Goal: Task Accomplishment & Management: Manage account settings

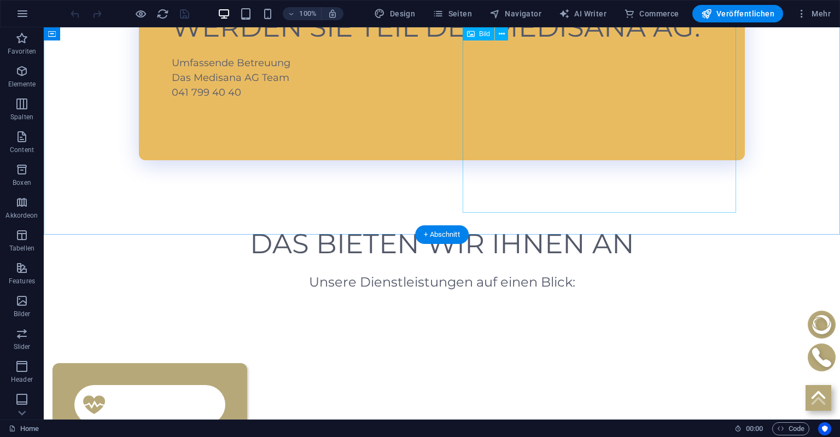
scroll to position [1155, 0]
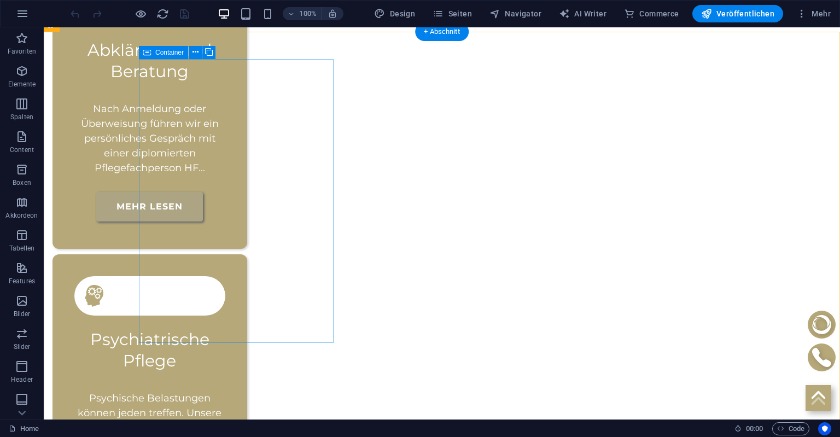
click at [247, 101] on div "Abklärung und Beratung Nach Anmeldung oder Überweisung führen wir ein persönlic…" at bounding box center [150, 107] width 195 height 284
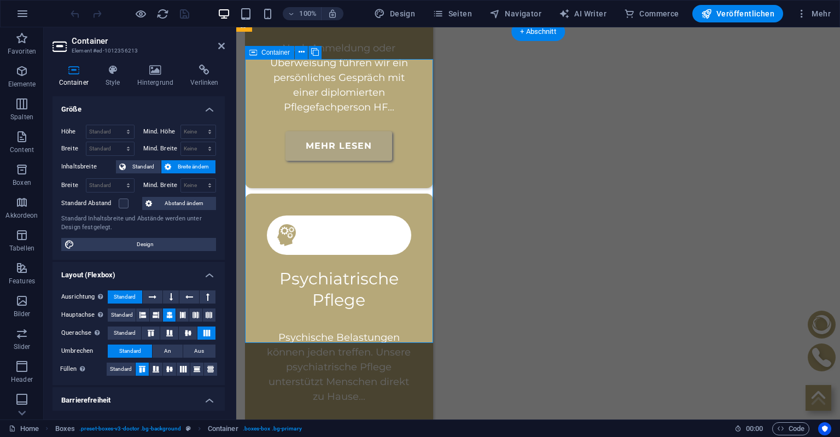
scroll to position [1047, 0]
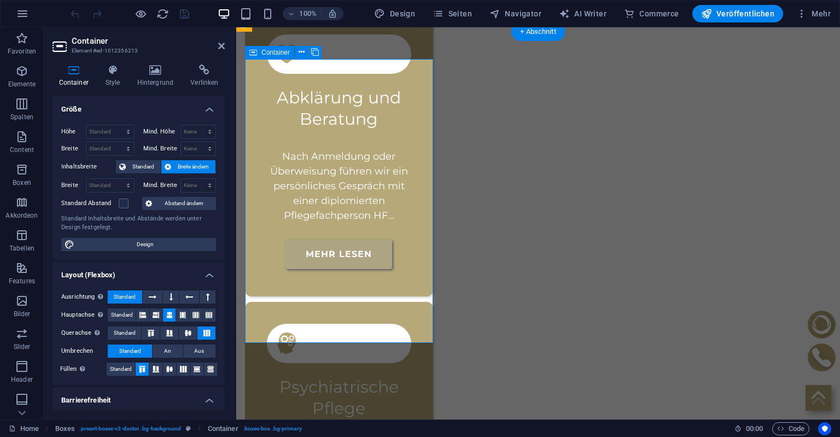
click at [255, 94] on div "Abklärung und Beratung Nach Anmeldung oder Überweisung führen wir ein persönlic…" at bounding box center [339, 155] width 188 height 284
click at [119, 77] on h4 "Style" at bounding box center [115, 76] width 32 height 23
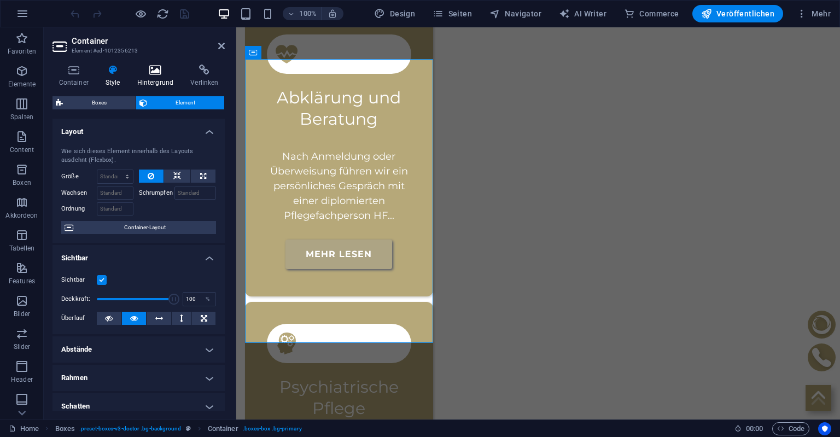
click at [146, 78] on h4 "Hintergrund" at bounding box center [158, 76] width 54 height 23
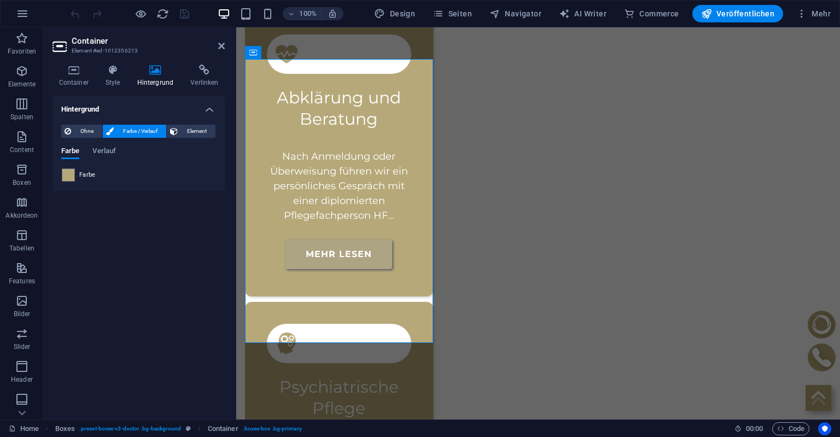
click at [71, 167] on div "Farbe Verlauf" at bounding box center [138, 157] width 155 height 21
click at [66, 177] on span at bounding box center [68, 175] width 12 height 12
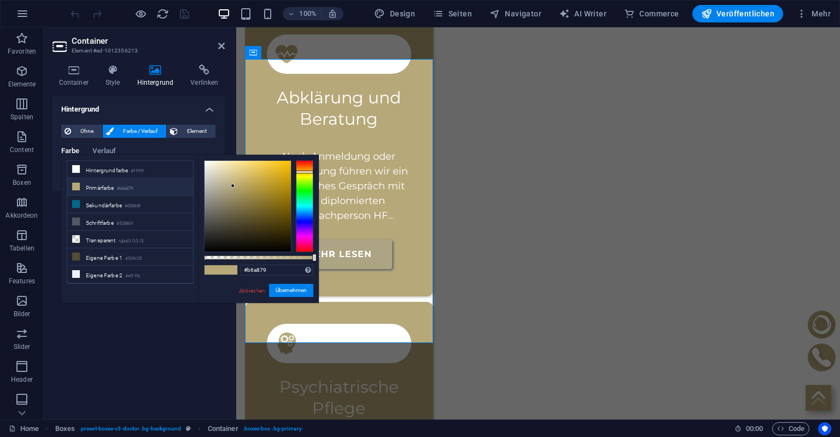
click at [106, 184] on li "Primärfarbe #b6a879" at bounding box center [130, 187] width 126 height 18
click at [292, 255] on div "#b6a879 Unterstützte Formate: #0852ed rgb(8, 82, 237) rgba(8, 82, 237, 90%) hsv…" at bounding box center [258, 308] width 121 height 307
type input "rgba(182, 168, 121, 0.826)"
click at [294, 259] on div at bounding box center [258, 257] width 109 height 4
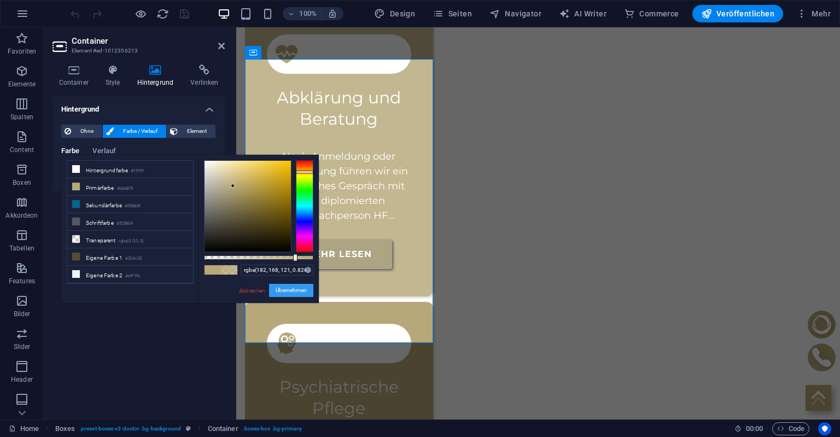
click at [287, 291] on button "Übernehmen" at bounding box center [291, 290] width 44 height 13
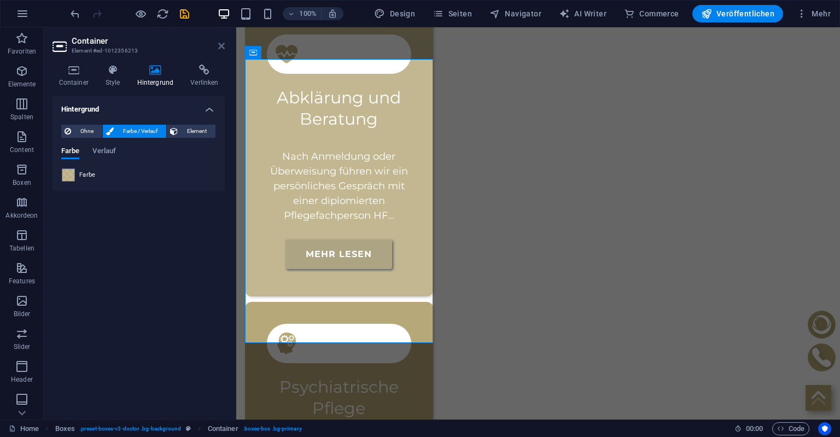
click at [221, 45] on icon at bounding box center [221, 46] width 7 height 9
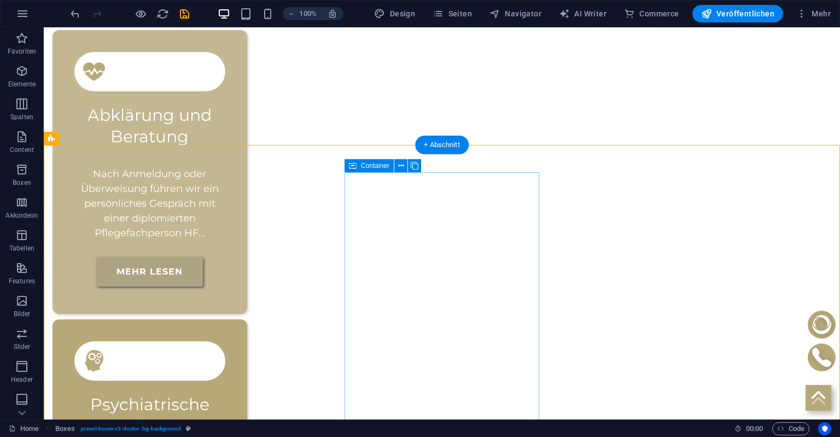
scroll to position [1097, 0]
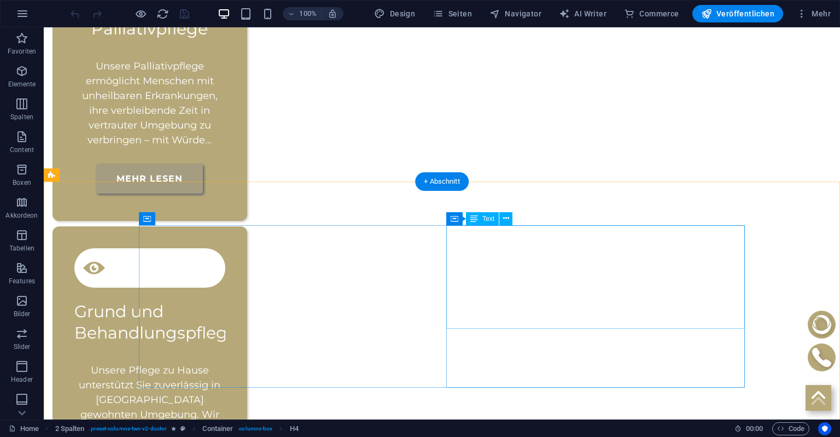
scroll to position [2204, 0]
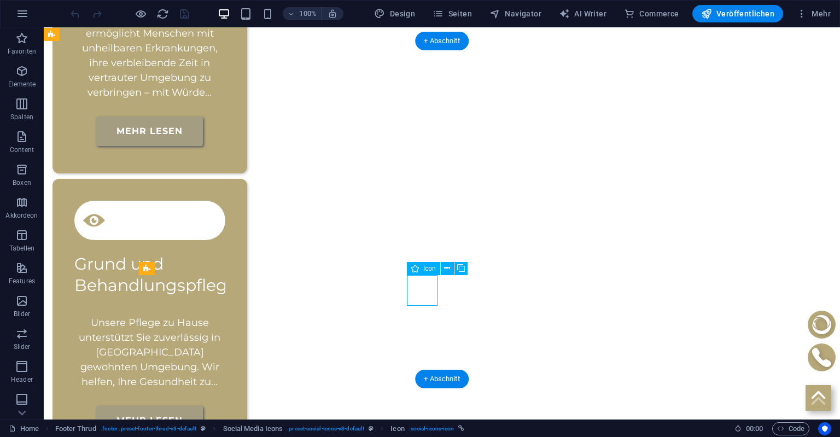
select select "xMidYMid"
select select "px"
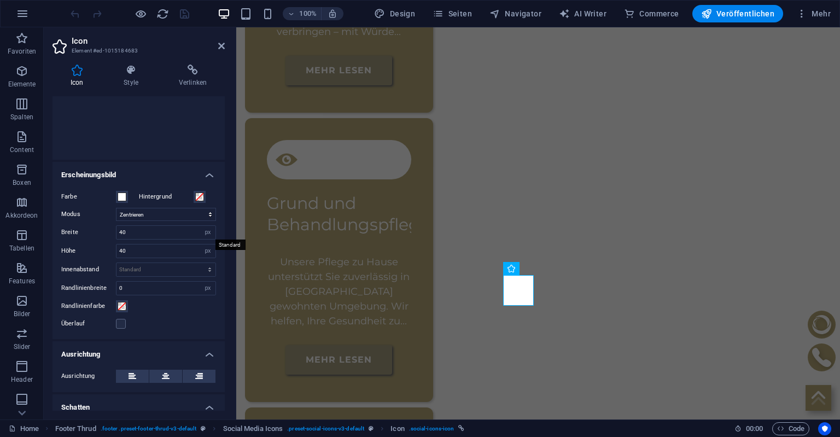
scroll to position [159, 0]
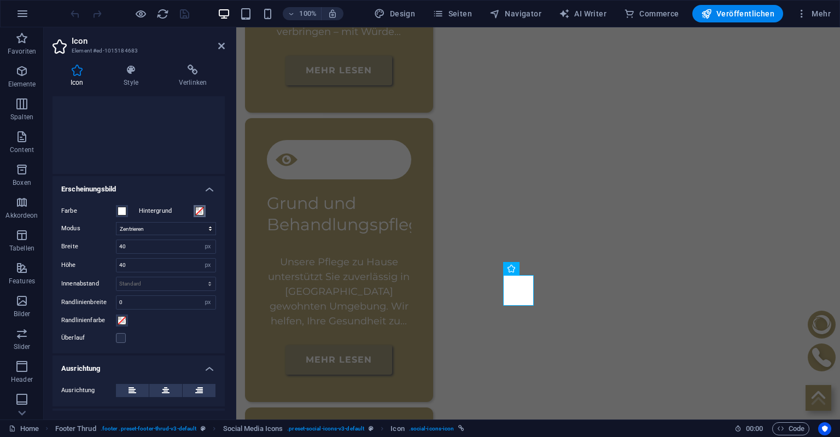
click at [199, 210] on span at bounding box center [199, 211] width 9 height 9
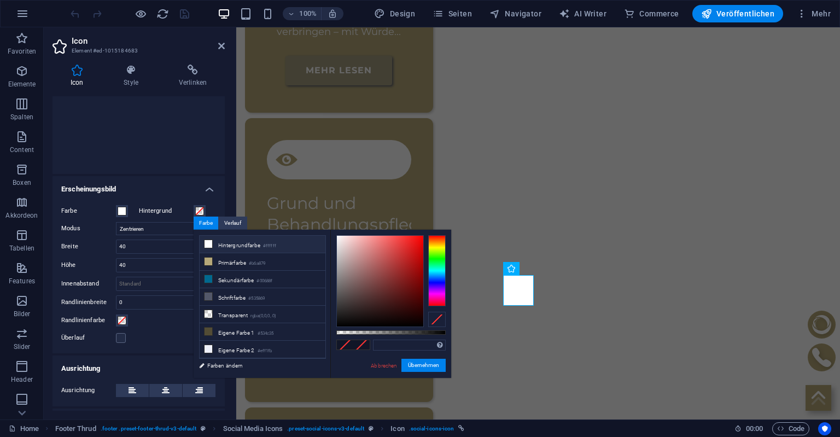
click at [213, 244] on li "Hintergrundfarbe #ffffff" at bounding box center [263, 245] width 126 height 18
type input "#ffffff"
click at [121, 211] on span at bounding box center [122, 211] width 9 height 9
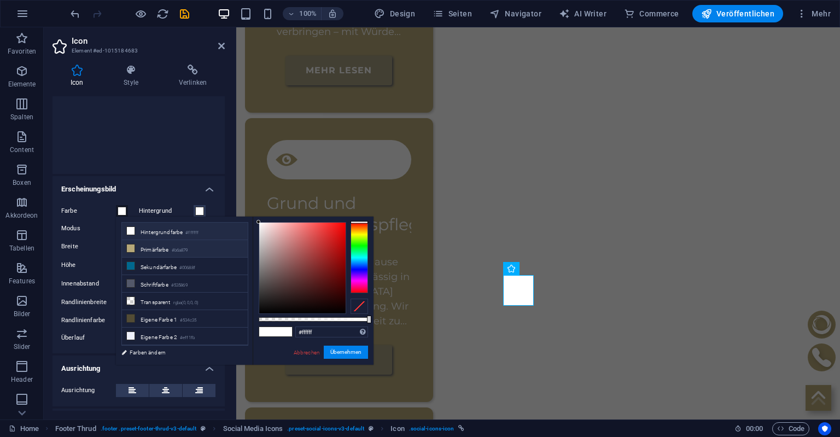
click at [159, 247] on li "Primärfarbe #b6a879" at bounding box center [185, 249] width 126 height 18
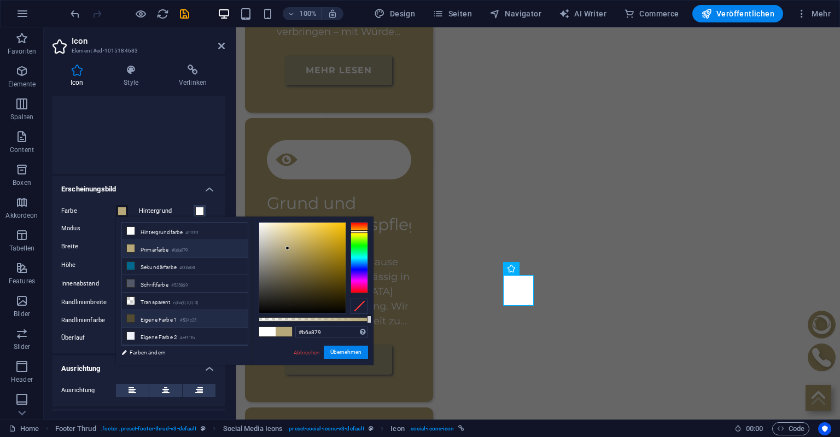
click at [145, 313] on li "Eigene Farbe 1 #534c35" at bounding box center [185, 319] width 126 height 18
type input "#534c35"
click at [115, 143] on div at bounding box center [138, 80] width 155 height 159
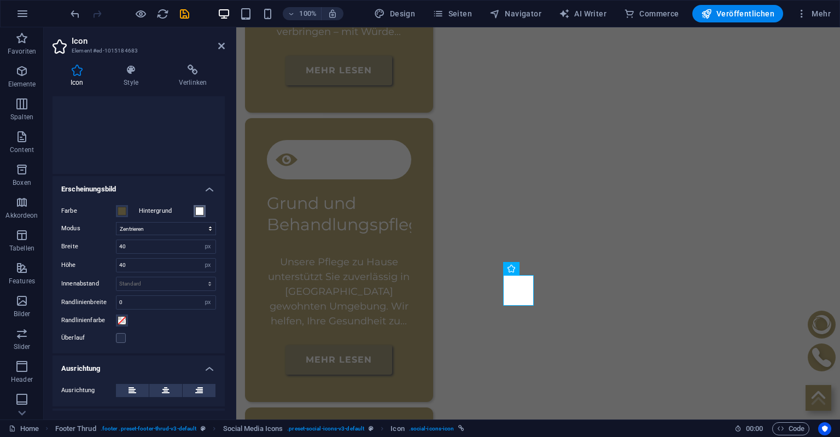
click at [198, 210] on span at bounding box center [199, 211] width 9 height 9
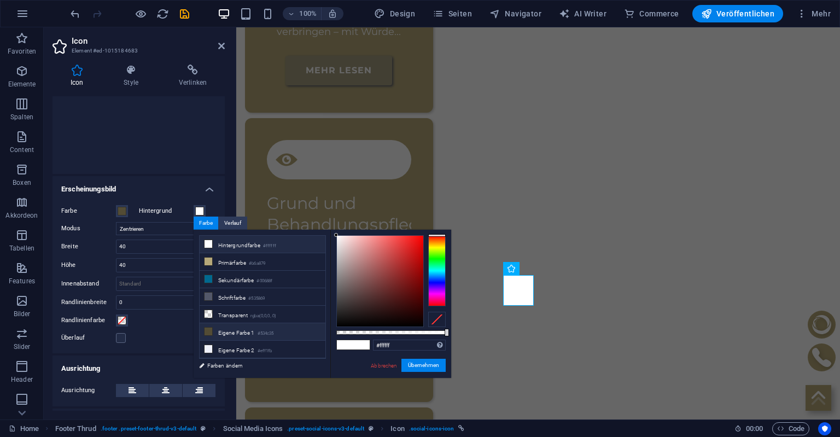
click at [217, 323] on li "Eigene Farbe 1 #534c35" at bounding box center [263, 332] width 126 height 18
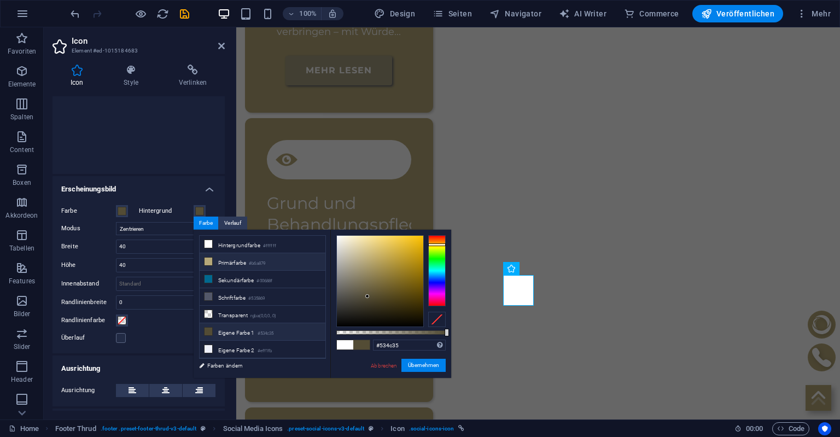
click at [235, 265] on li "Primärfarbe #b6a879" at bounding box center [263, 262] width 126 height 18
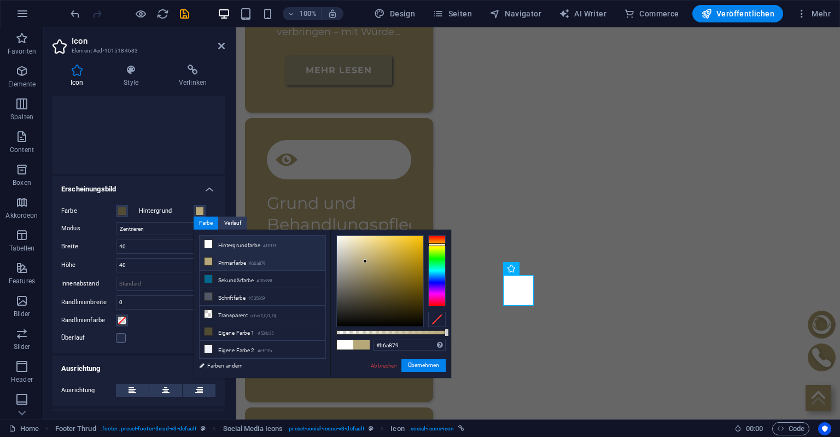
click at [220, 243] on li "Hintergrundfarbe #ffffff" at bounding box center [263, 245] width 126 height 18
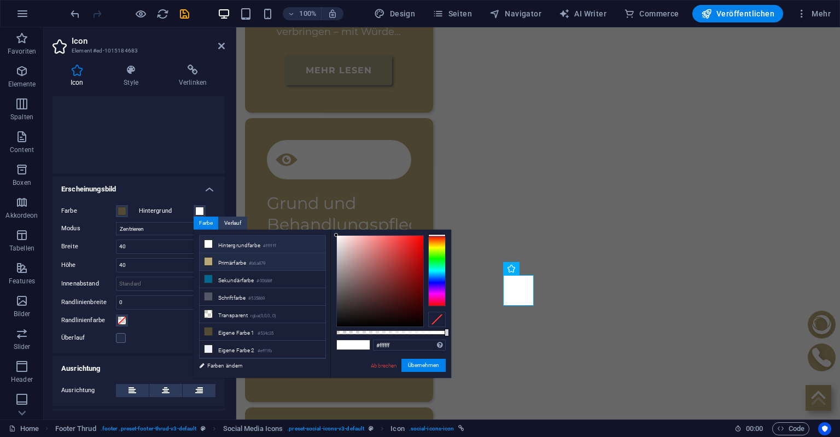
click at [217, 263] on li "Primärfarbe #b6a879" at bounding box center [263, 262] width 126 height 18
type input "#b6a879"
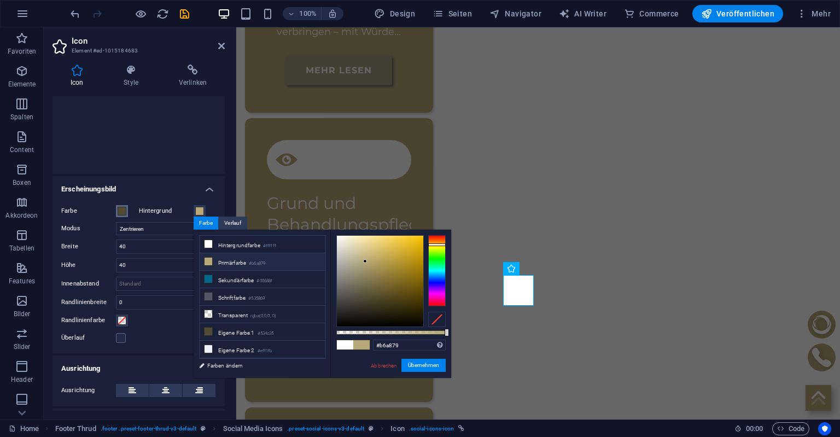
click at [124, 209] on span at bounding box center [122, 211] width 9 height 9
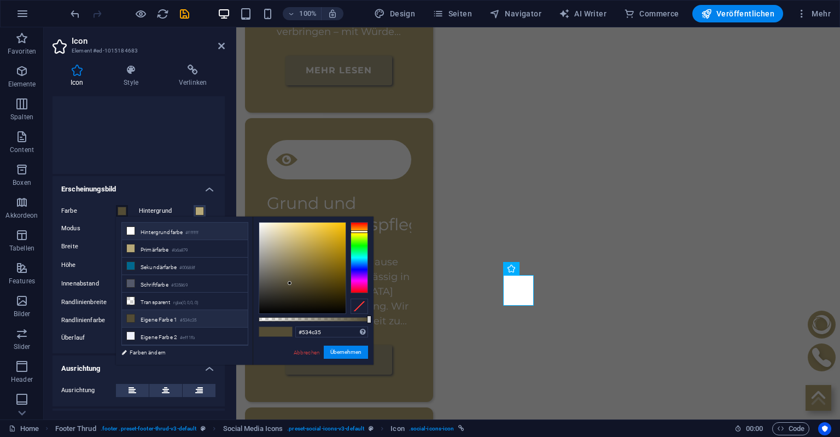
click at [170, 234] on li "Hintergrundfarbe #ffffff" at bounding box center [185, 232] width 126 height 18
type input "#ffffff"
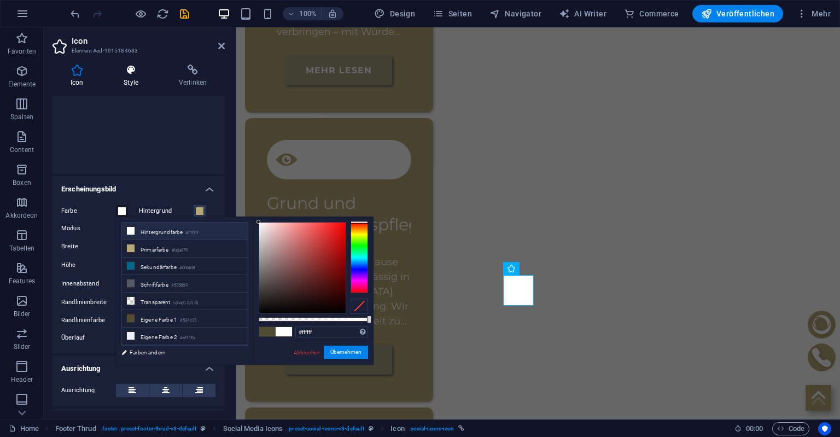
click at [136, 79] on h4 "Style" at bounding box center [133, 76] width 55 height 23
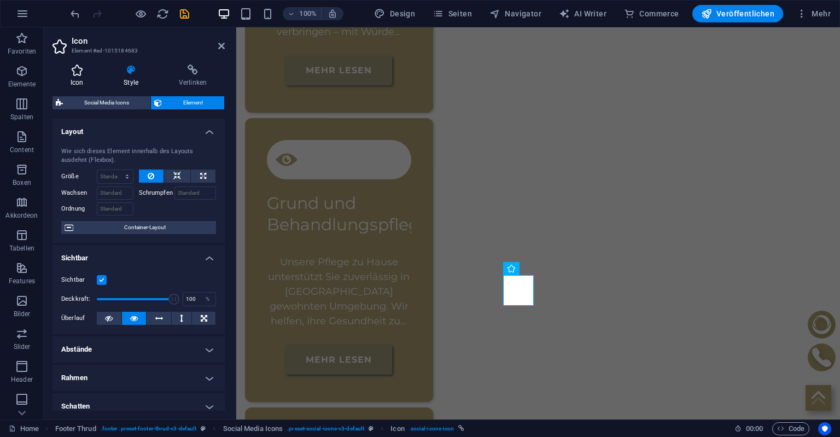
click at [77, 70] on icon at bounding box center [77, 70] width 49 height 11
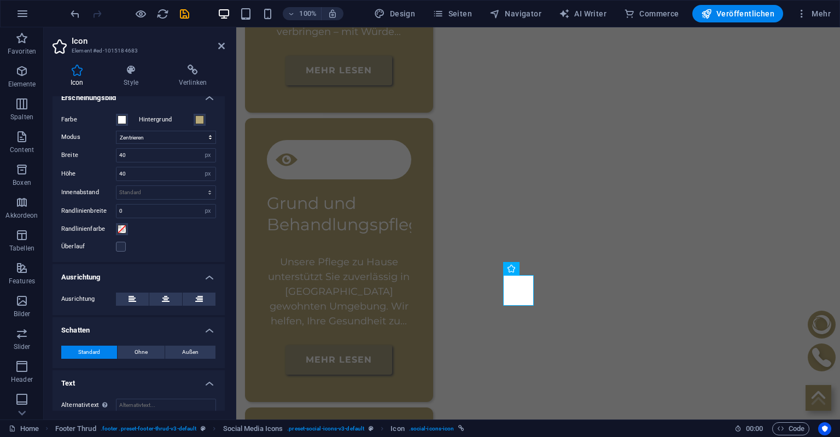
scroll to position [258, 0]
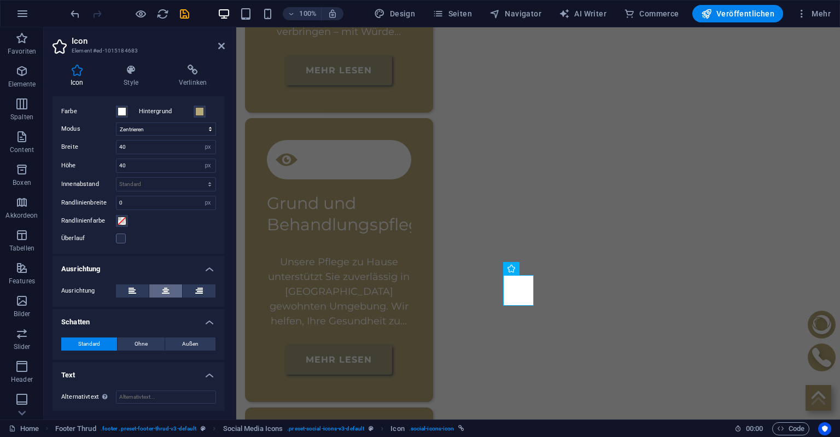
click at [166, 289] on icon at bounding box center [166, 290] width 8 height 13
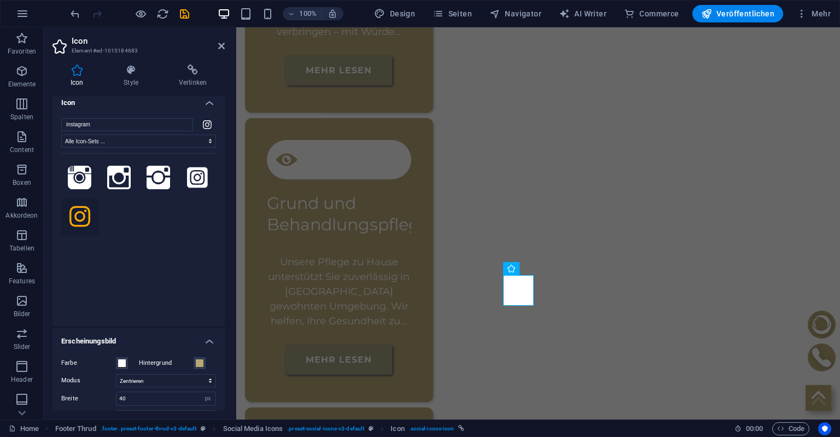
scroll to position [0, 0]
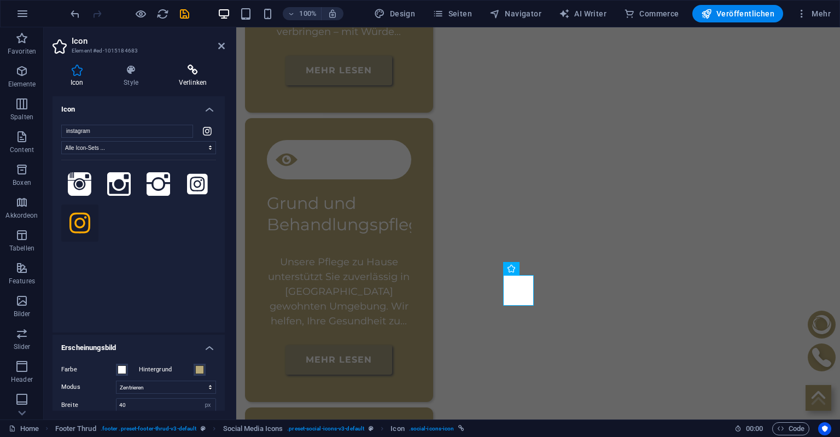
click at [193, 79] on h4 "Verlinken" at bounding box center [193, 76] width 64 height 23
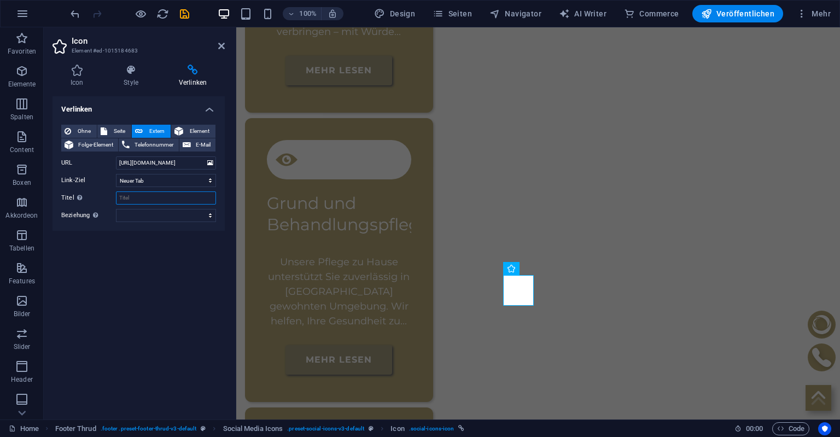
click at [143, 201] on input "Titel Zusätzliche Linkbeschreibung, sollte nicht mit dem Linktext identisch sei…" at bounding box center [166, 197] width 100 height 13
type input "Facebook"
click at [130, 84] on h4 "Style" at bounding box center [133, 76] width 55 height 23
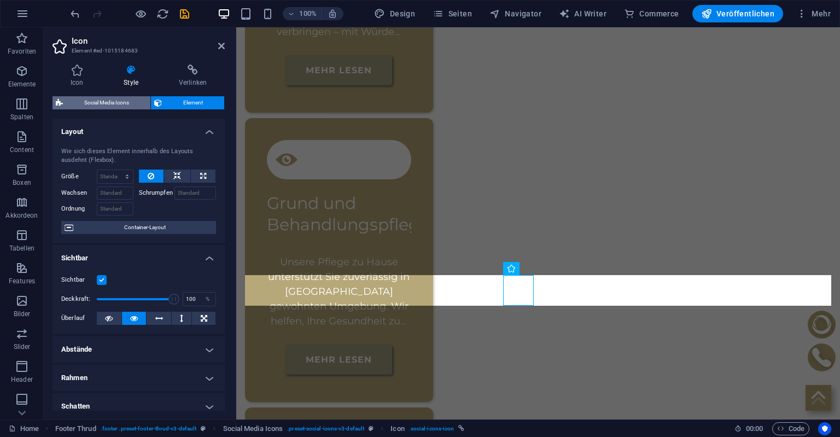
click at [112, 102] on span "Social Media Icons" at bounding box center [106, 102] width 81 height 13
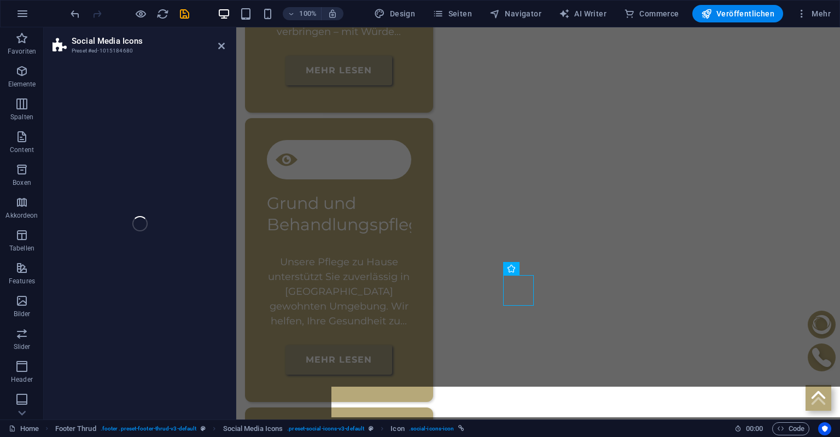
select select "rem"
select select "%"
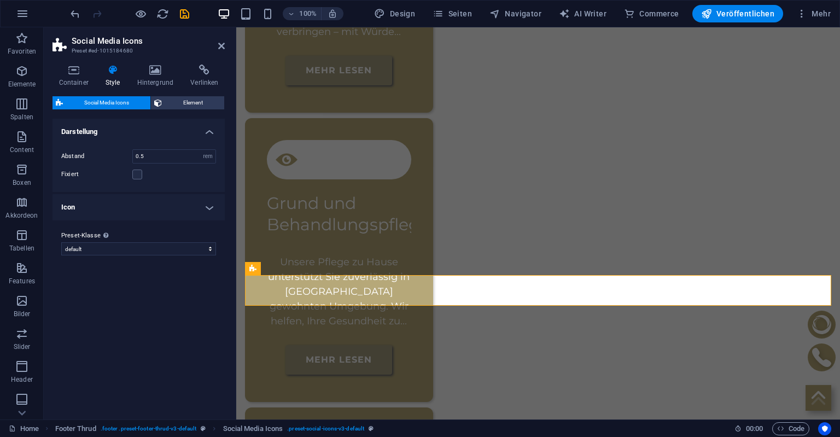
click at [102, 207] on h4 "Icon" at bounding box center [139, 207] width 172 height 26
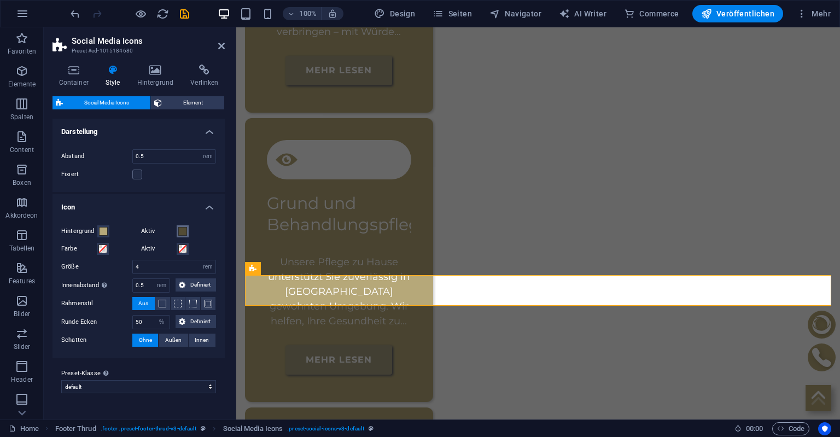
click at [181, 229] on span at bounding box center [182, 231] width 9 height 9
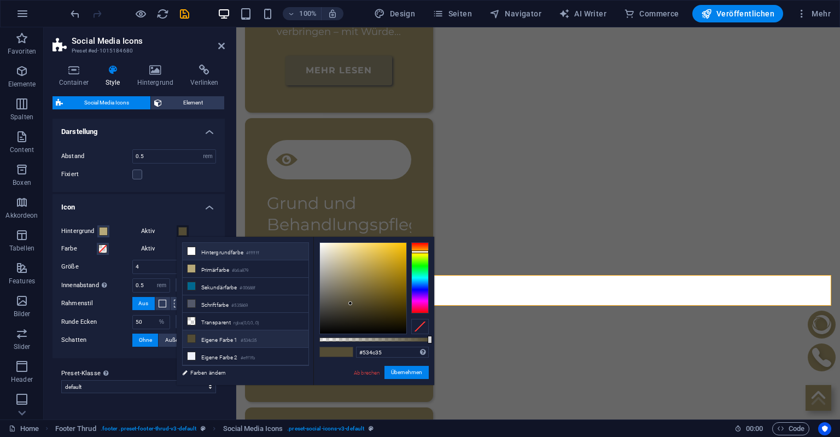
click at [196, 249] on li "Hintergrundfarbe #ffffff" at bounding box center [246, 252] width 126 height 18
type input "#ffffff"
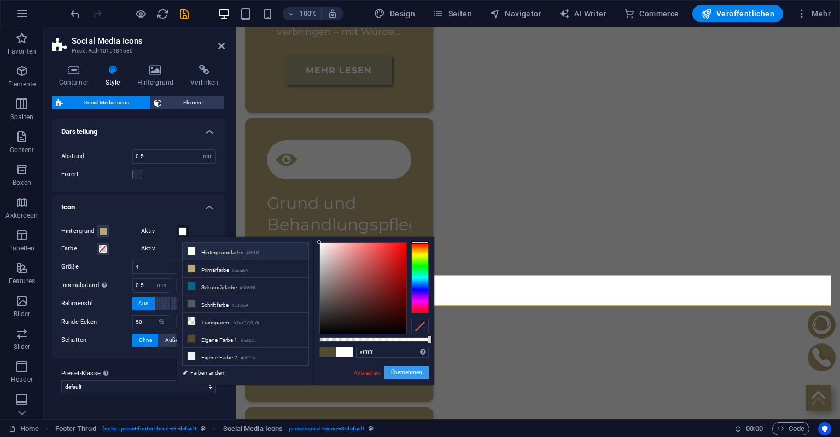
click at [410, 373] on button "Übernehmen" at bounding box center [407, 372] width 44 height 13
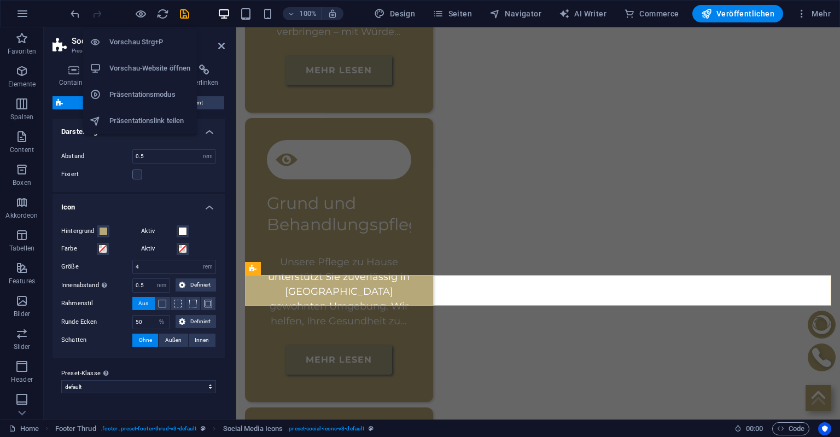
click at [138, 38] on h6 "Vorschau Strg+P" at bounding box center [149, 42] width 81 height 13
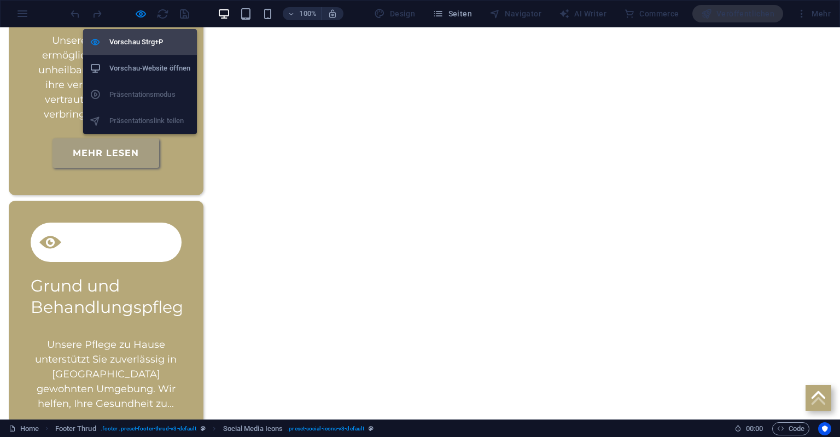
scroll to position [2186, 0]
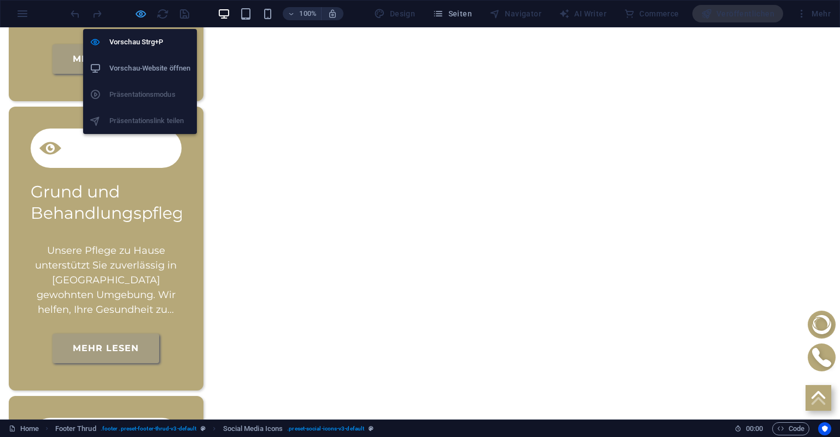
click at [142, 10] on icon "button" at bounding box center [141, 14] width 13 height 13
select select "rem"
select select "%"
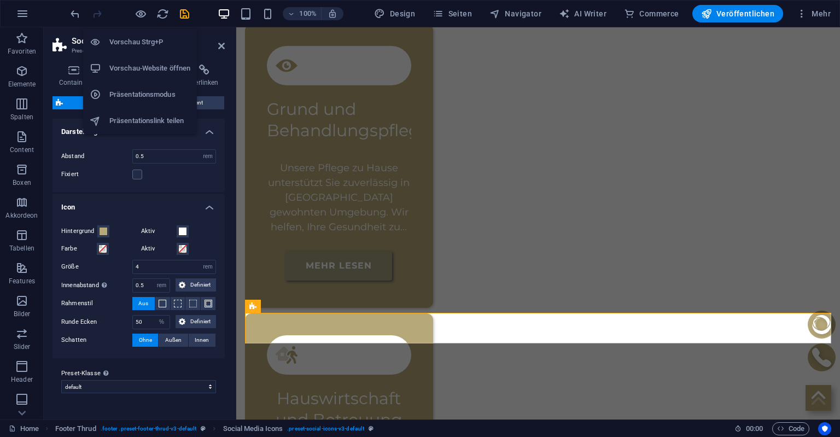
scroll to position [2055, 0]
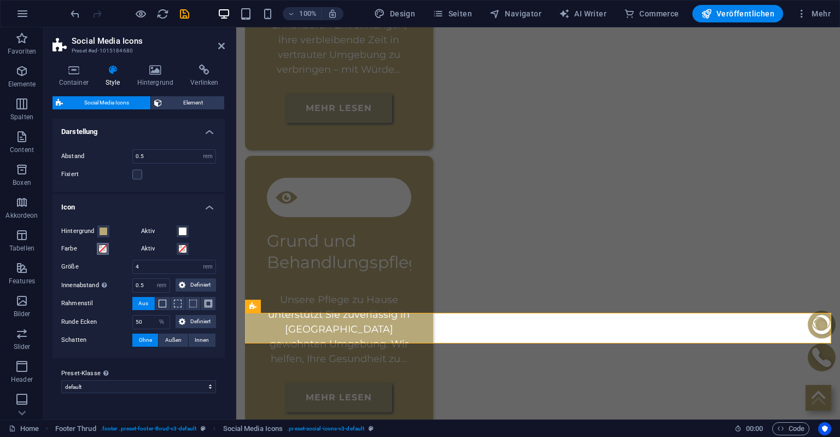
click at [103, 249] on span at bounding box center [102, 249] width 9 height 9
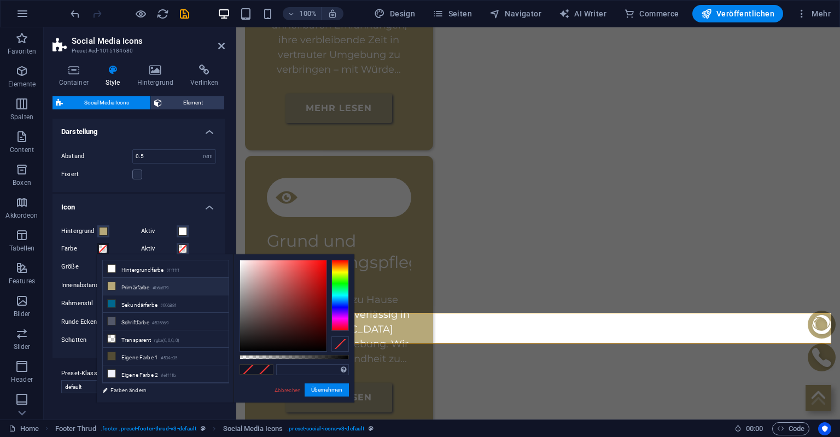
click at [129, 289] on li "Primärfarbe #b6a879" at bounding box center [166, 287] width 126 height 18
type input "#b6a879"
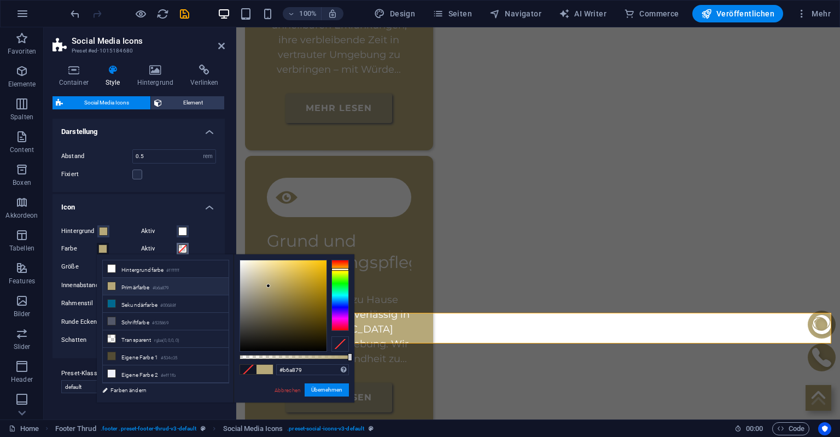
click at [182, 248] on span at bounding box center [182, 249] width 9 height 9
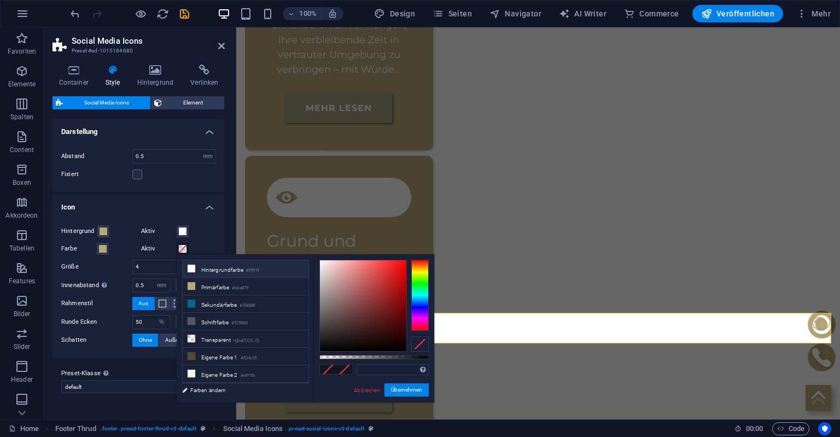
click at [194, 270] on icon at bounding box center [192, 269] width 8 height 8
type input "#ffffff"
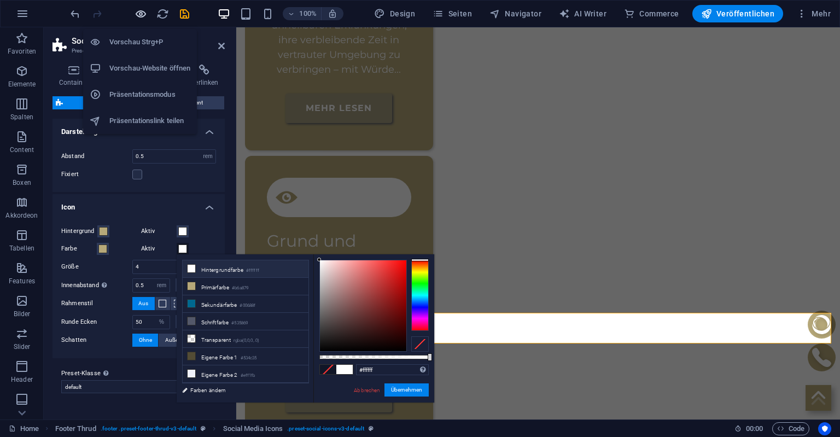
click at [139, 13] on icon "button" at bounding box center [141, 14] width 13 height 13
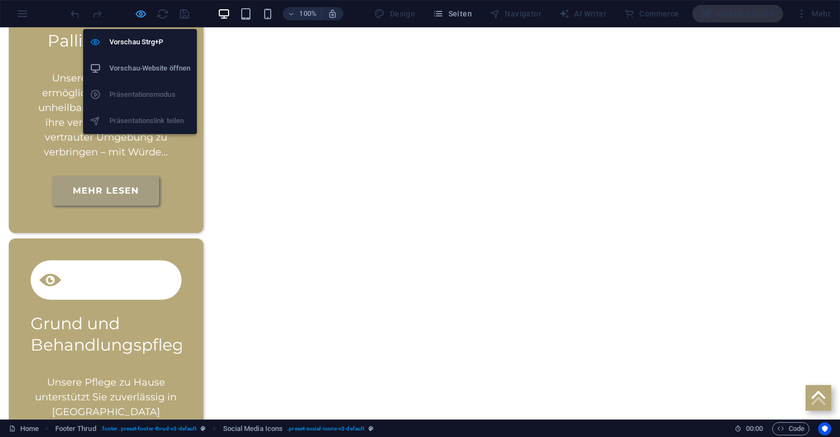
scroll to position [2163, 0]
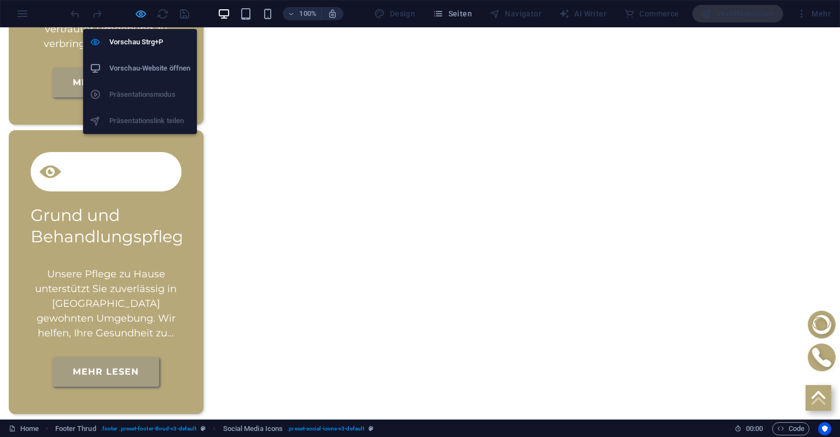
drag, startPoint x: 143, startPoint y: 10, endPoint x: 146, endPoint y: 16, distance: 6.1
click at [143, 10] on icon "button" at bounding box center [141, 14] width 13 height 13
select select "rem"
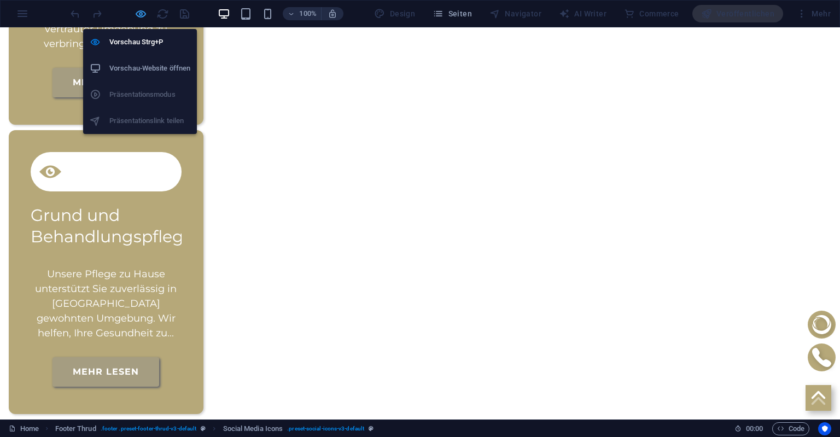
select select "%"
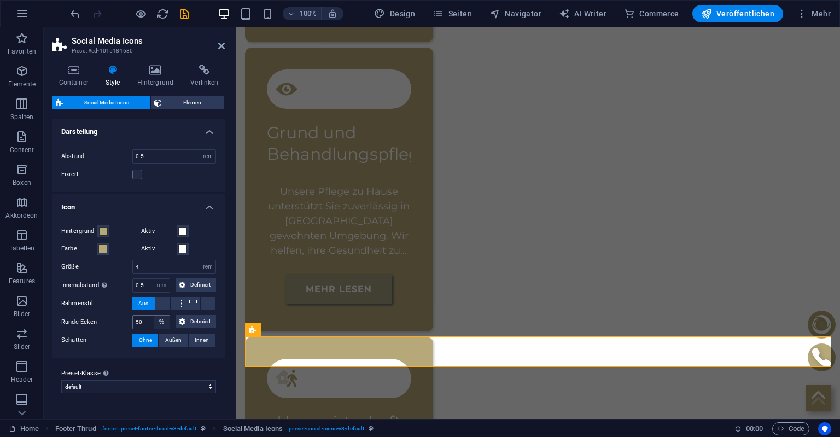
scroll to position [2030, 0]
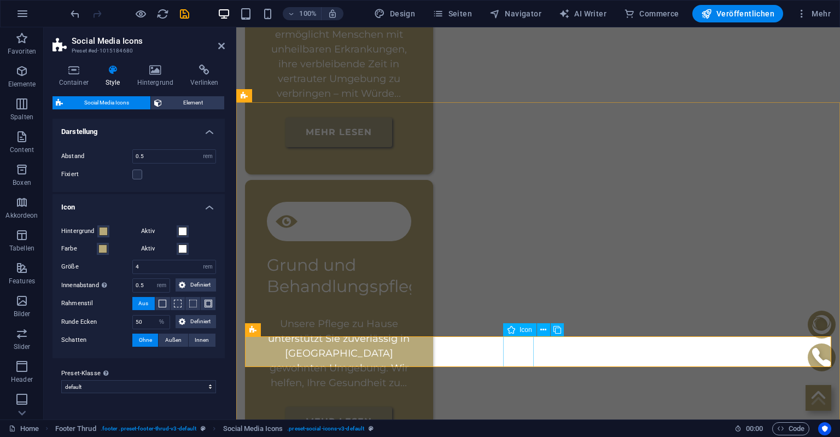
click at [183, 251] on span at bounding box center [182, 249] width 9 height 9
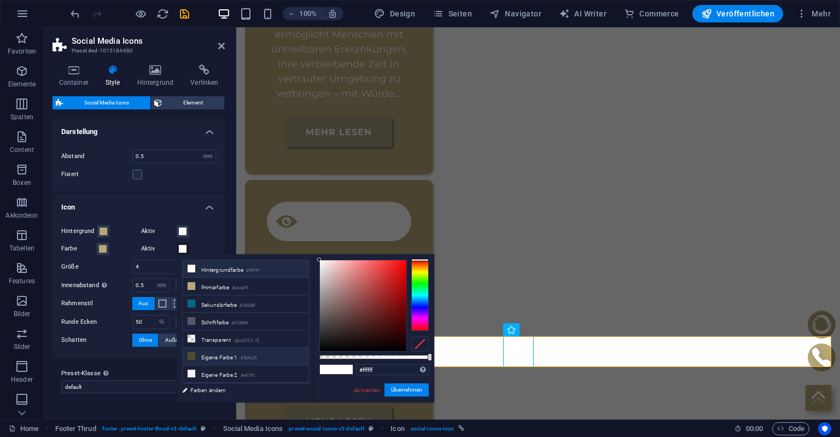
click at [202, 351] on li "Eigene Farbe 1 #534c35" at bounding box center [246, 357] width 126 height 18
type input "#534c35"
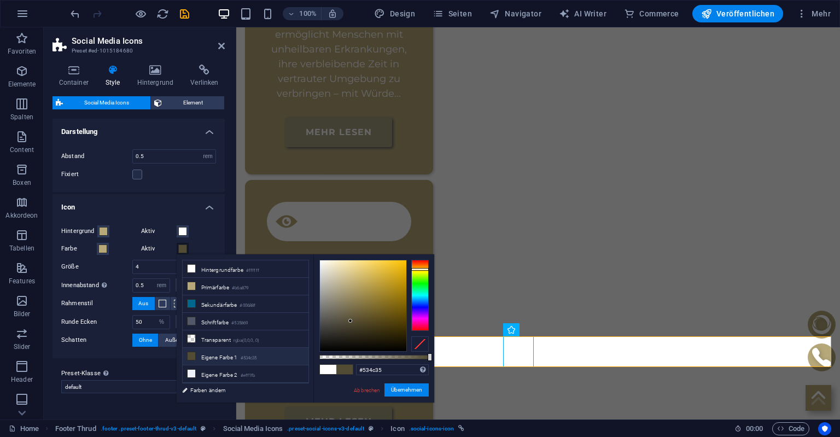
click at [118, 201] on h4 "Icon" at bounding box center [139, 204] width 172 height 20
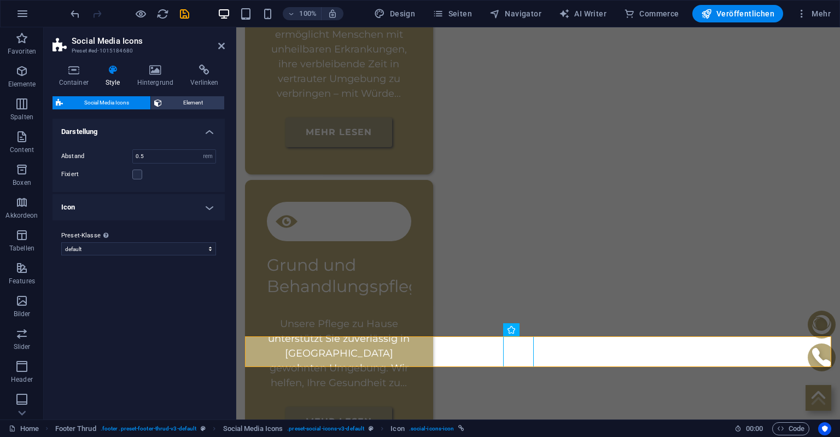
click at [118, 201] on h4 "Icon" at bounding box center [139, 207] width 172 height 26
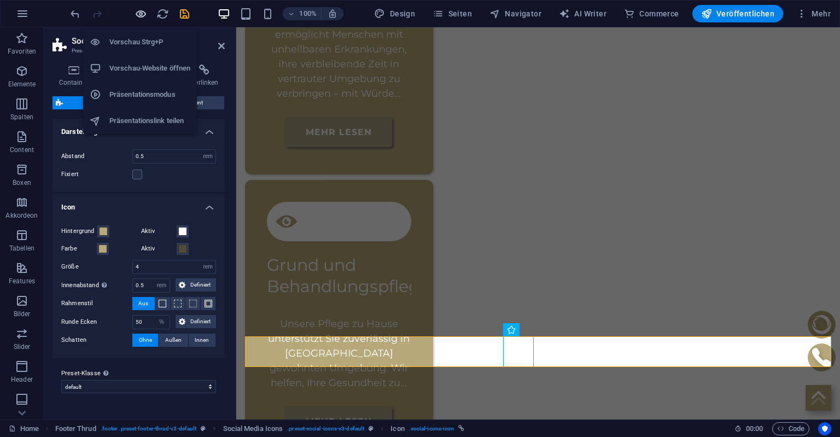
click at [142, 14] on icon "button" at bounding box center [141, 14] width 13 height 13
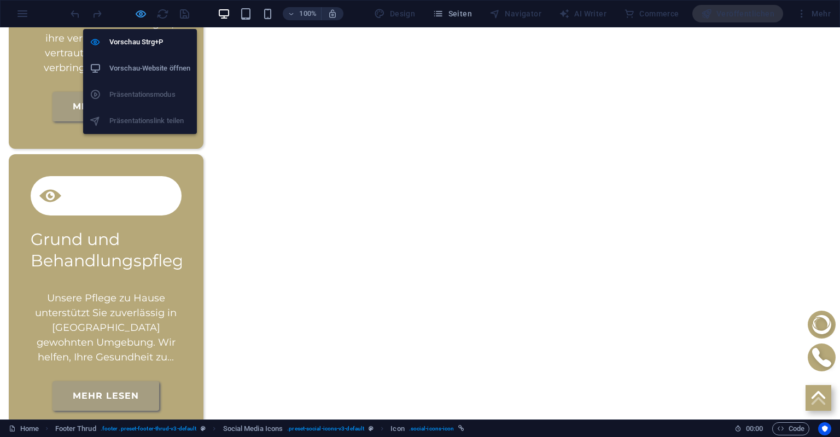
click at [143, 11] on icon "button" at bounding box center [141, 14] width 13 height 13
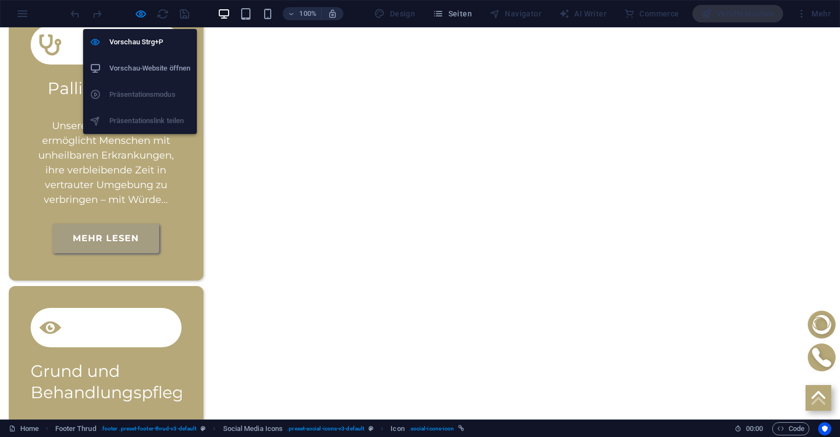
select select "rem"
select select "%"
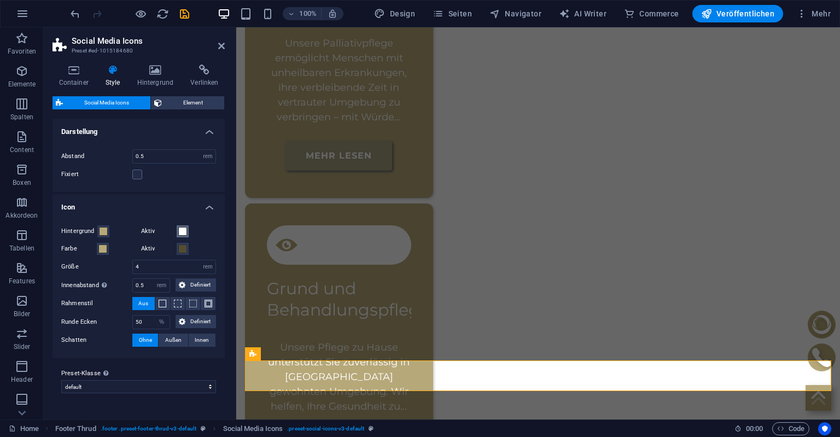
click at [182, 228] on span at bounding box center [182, 231] width 9 height 9
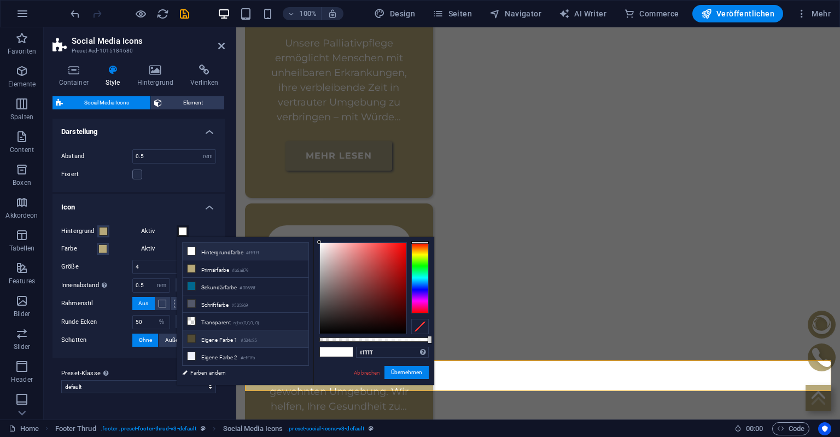
click at [197, 335] on li "Eigene Farbe 1 #534c35" at bounding box center [246, 339] width 126 height 18
type input "#534c35"
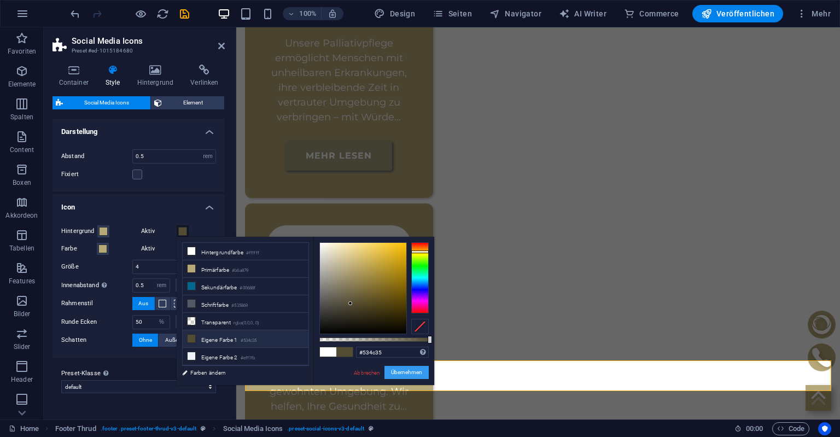
click at [398, 373] on button "Übernehmen" at bounding box center [407, 372] width 44 height 13
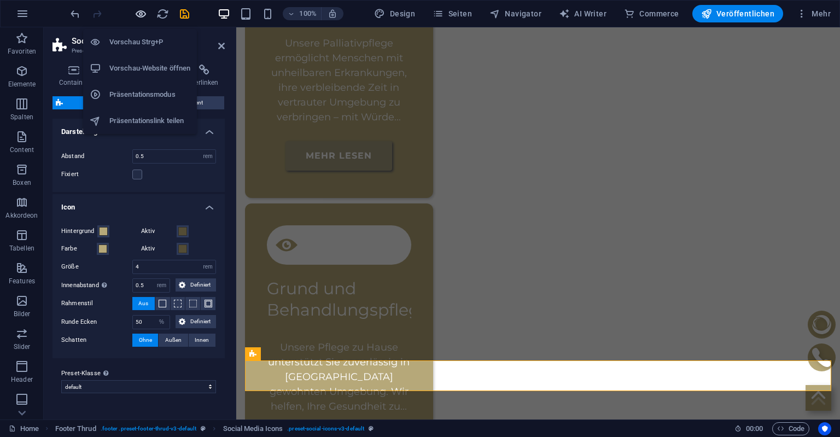
click at [144, 13] on icon "button" at bounding box center [141, 14] width 13 height 13
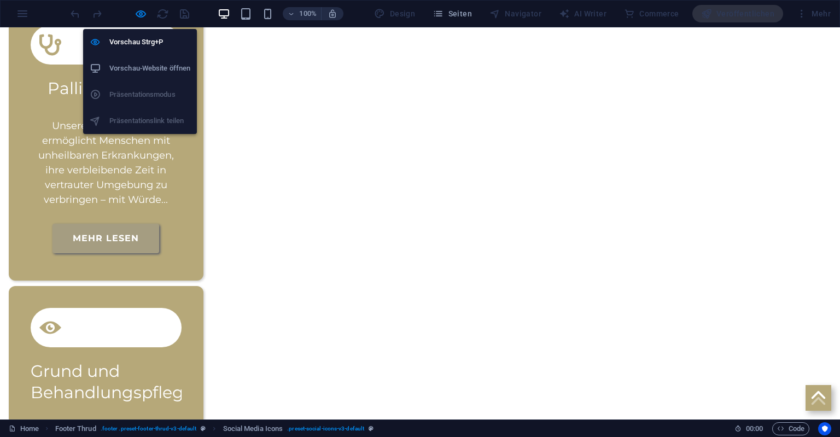
scroll to position [2115, 0]
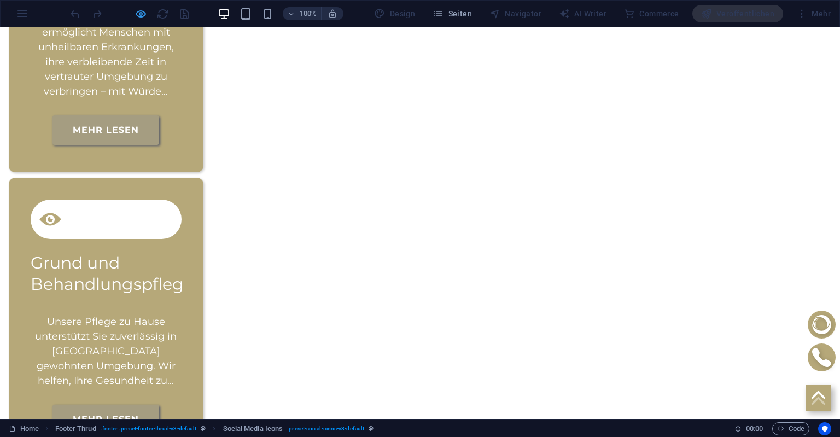
click at [141, 14] on icon "button" at bounding box center [141, 14] width 13 height 13
select select "rem"
select select "%"
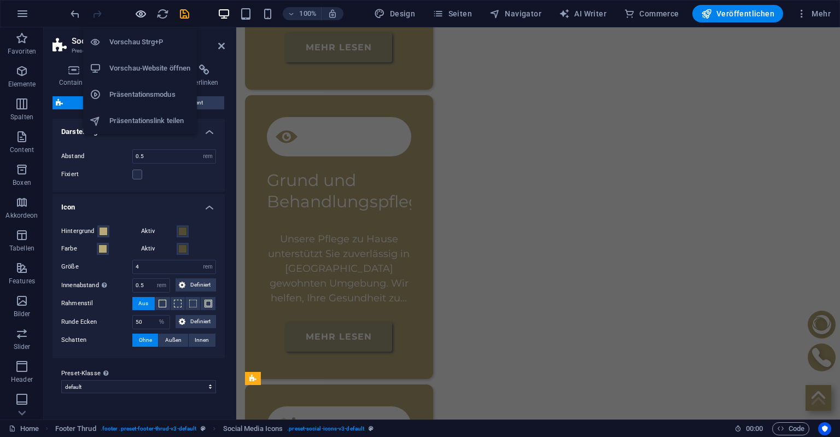
scroll to position [1982, 0]
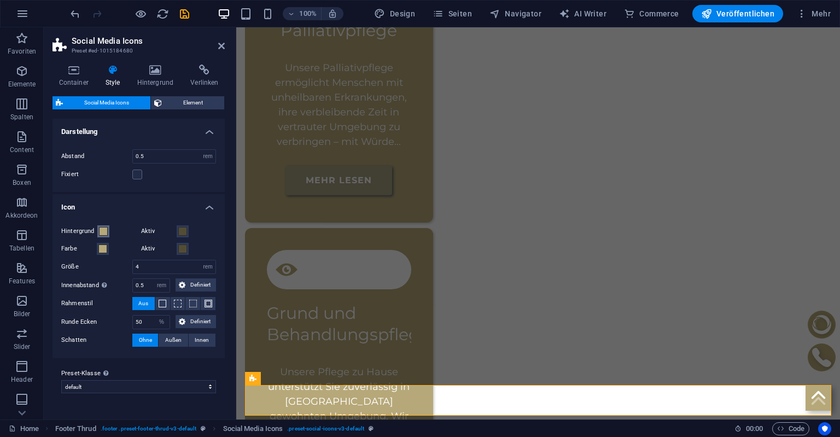
click at [104, 231] on span at bounding box center [103, 231] width 9 height 9
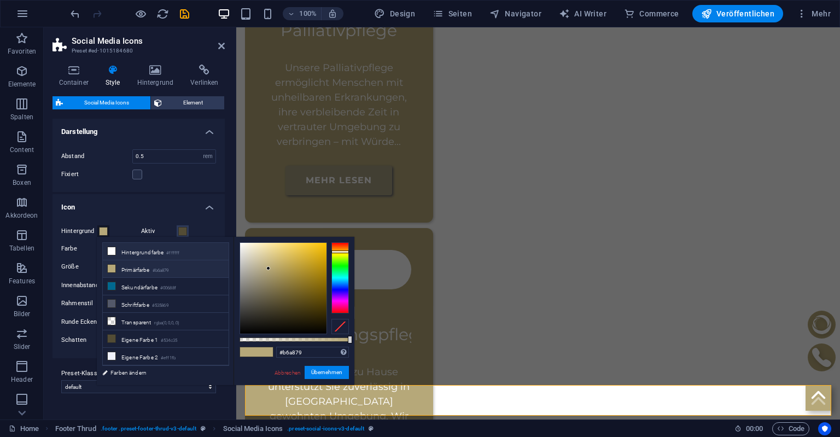
click at [115, 248] on icon at bounding box center [112, 251] width 8 height 8
type input "#ffffff"
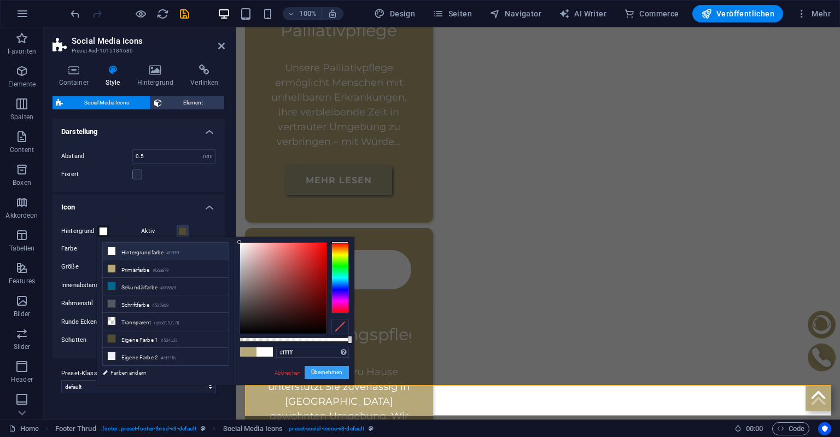
click at [336, 375] on button "Übernehmen" at bounding box center [327, 372] width 44 height 13
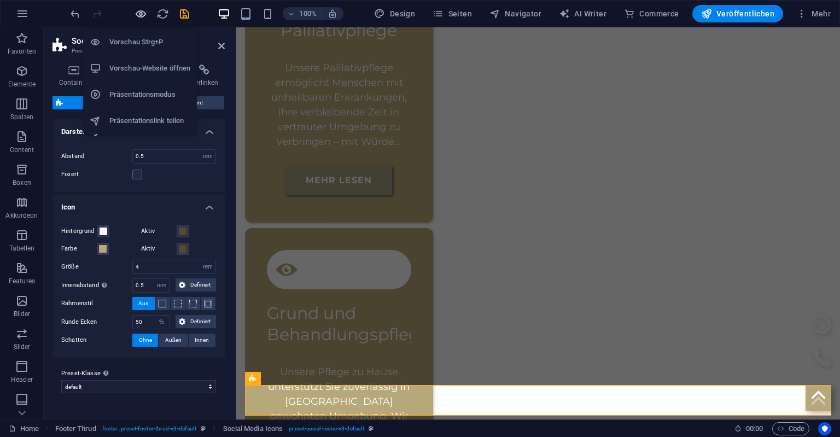
click at [137, 13] on icon "button" at bounding box center [141, 14] width 13 height 13
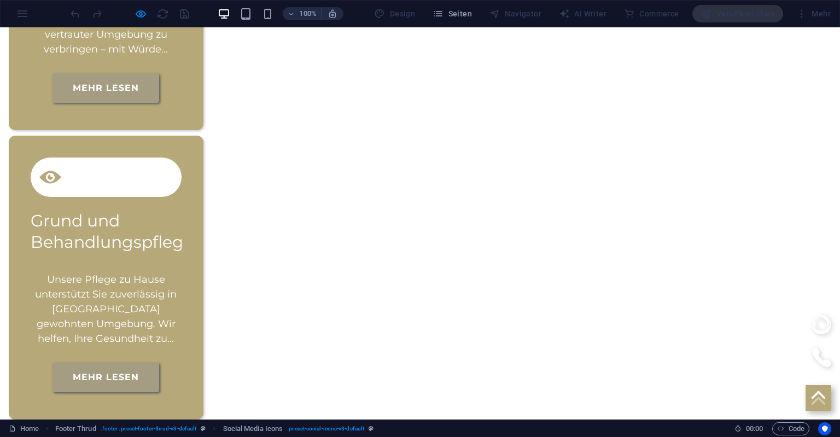
scroll to position [2186, 0]
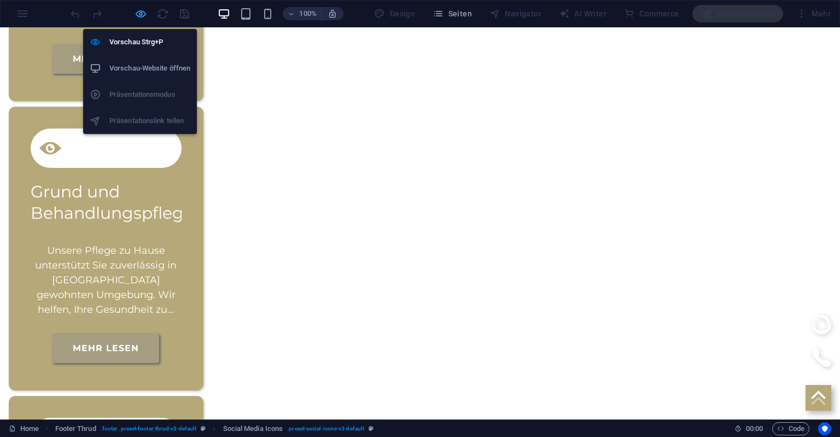
click at [141, 14] on icon "button" at bounding box center [141, 14] width 13 height 13
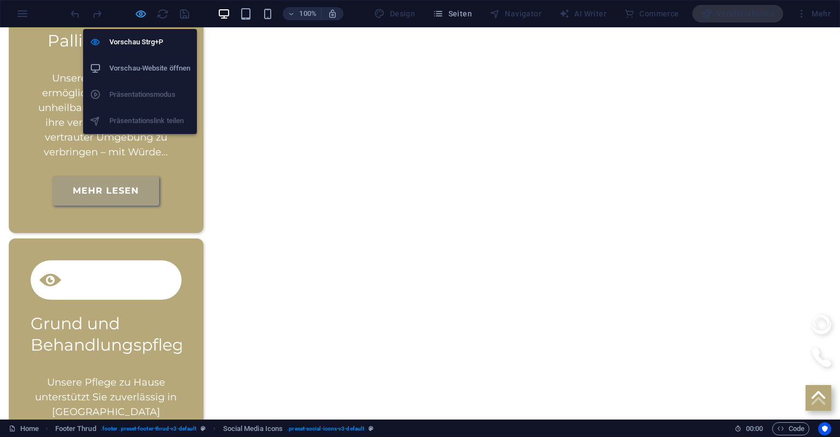
select select "rem"
select select "%"
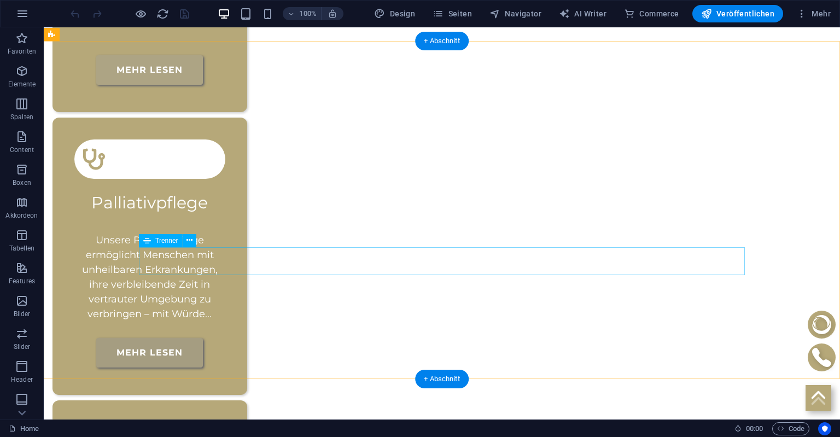
scroll to position [2204, 0]
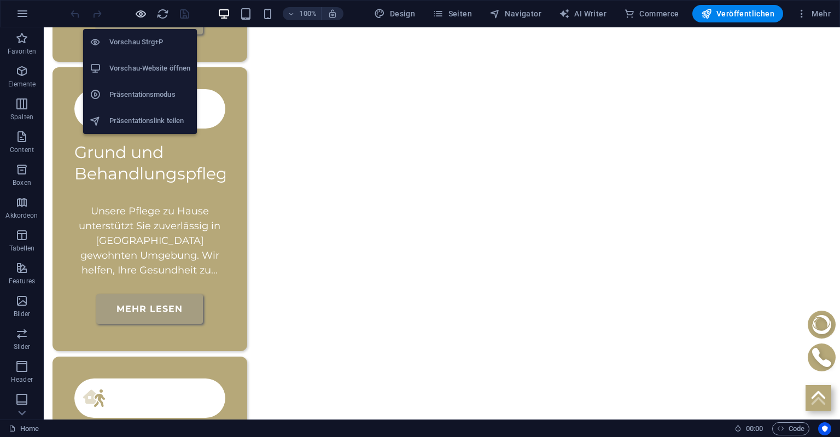
click at [139, 12] on icon "button" at bounding box center [141, 14] width 13 height 13
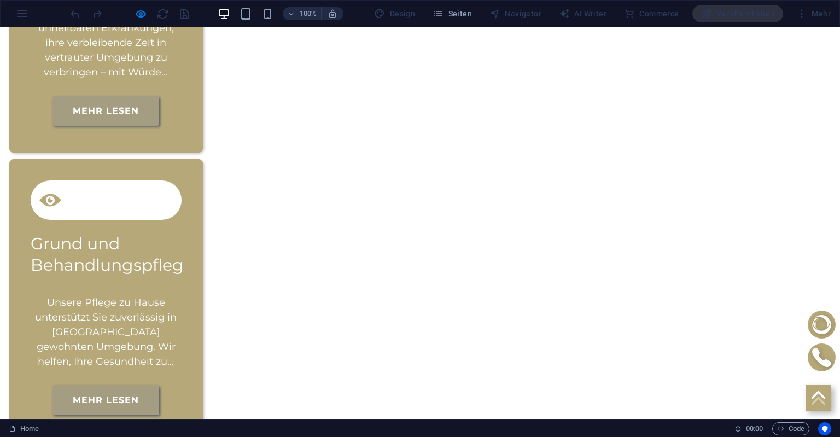
scroll to position [2186, 0]
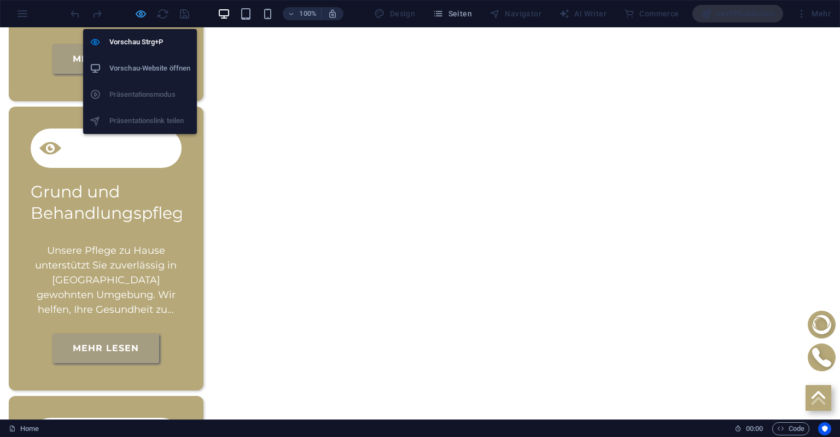
drag, startPoint x: 146, startPoint y: 10, endPoint x: 195, endPoint y: 182, distance: 178.7
click at [146, 10] on icon "button" at bounding box center [141, 14] width 13 height 13
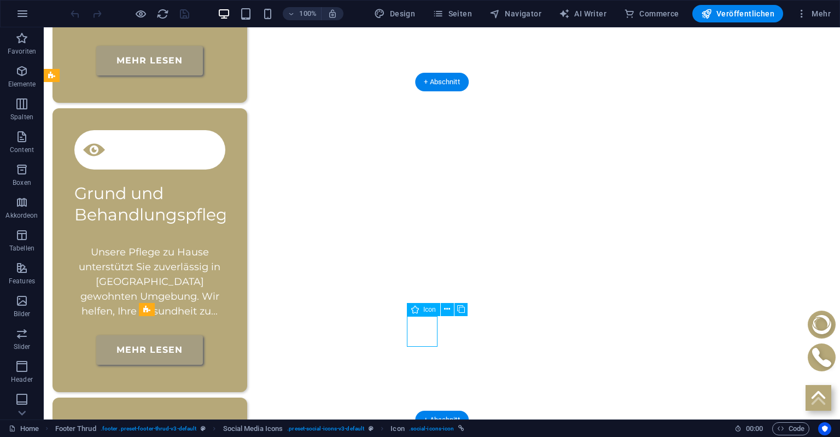
select select "xMidYMid"
select select "px"
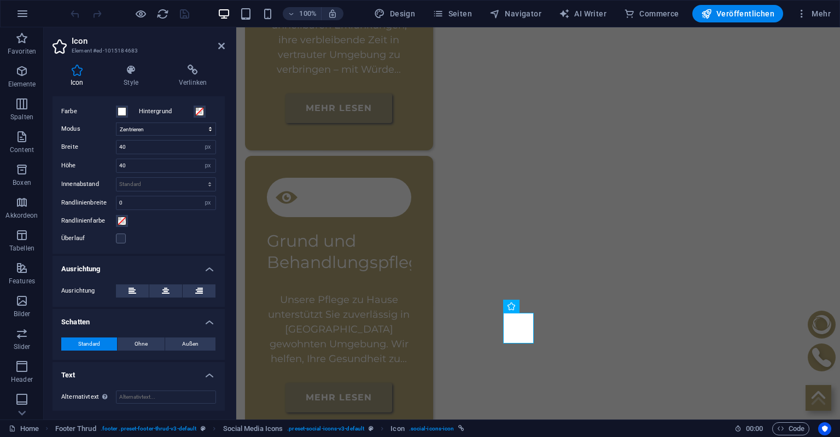
scroll to position [0, 0]
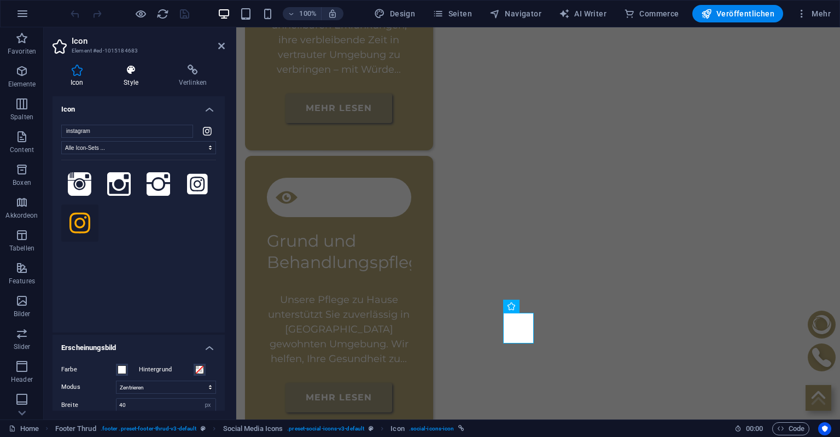
click at [133, 78] on h4 "Style" at bounding box center [133, 76] width 55 height 23
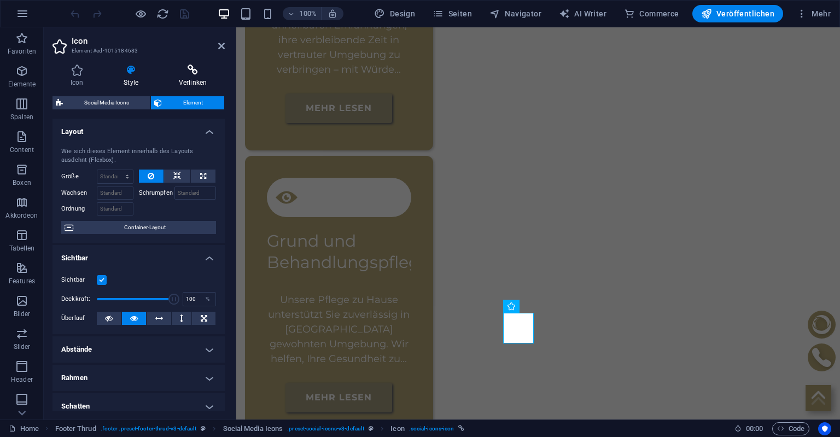
click at [197, 77] on h4 "Verlinken" at bounding box center [193, 76] width 64 height 23
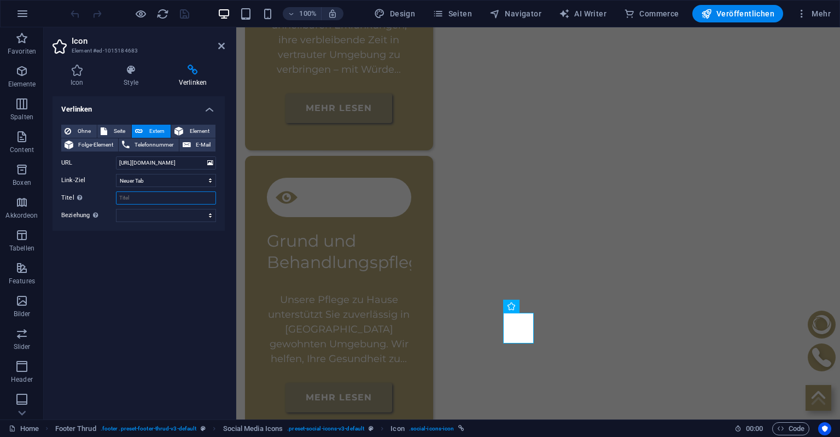
click at [135, 200] on input "Titel Zusätzliche Linkbeschreibung, sollte nicht mit dem Linktext identisch sei…" at bounding box center [166, 197] width 100 height 13
type input "Instagram"
select select "xMidYMid"
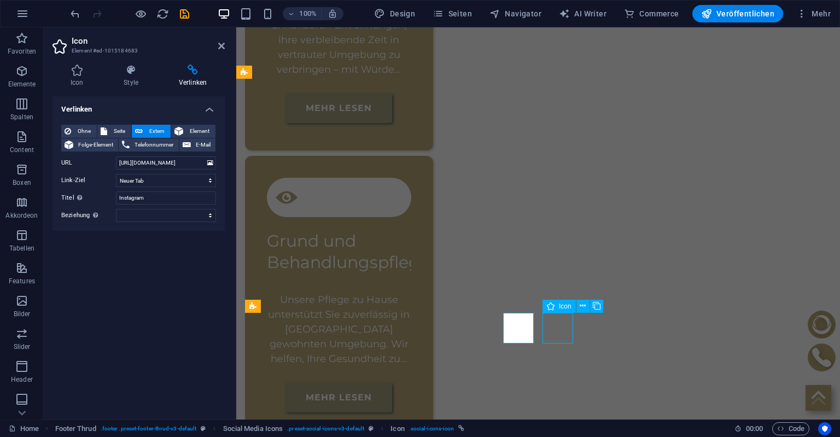
select select "px"
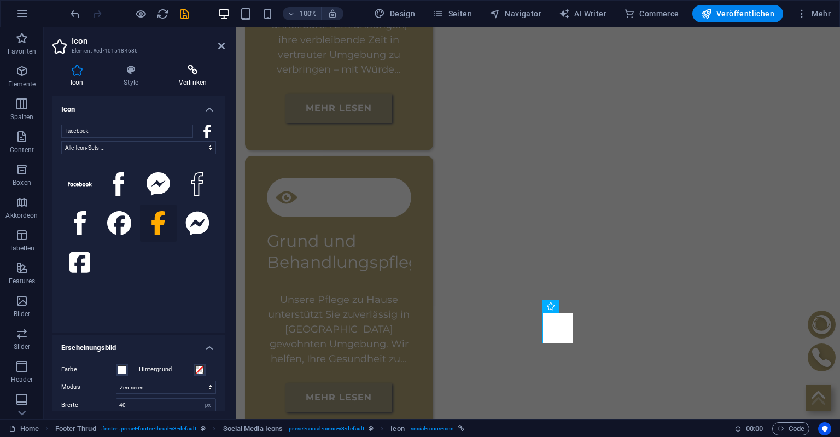
click at [194, 67] on icon at bounding box center [193, 70] width 64 height 11
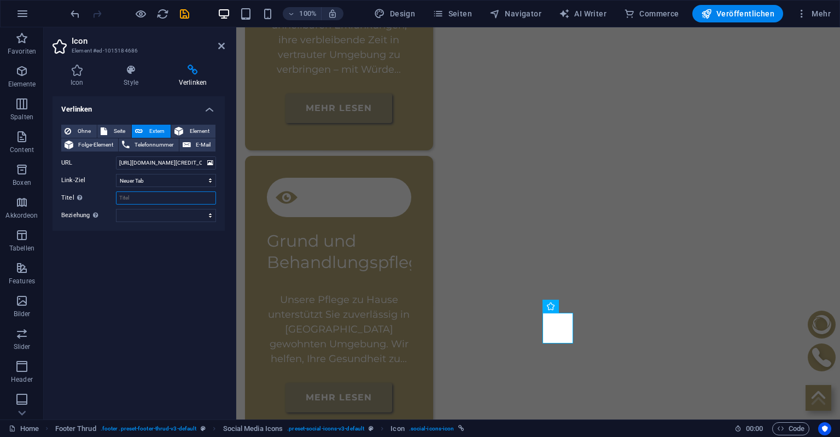
click at [139, 194] on input "Titel Zusätzliche Linkbeschreibung, sollte nicht mit dem Linktext identisch sei…" at bounding box center [166, 197] width 100 height 13
click at [139, 193] on input "Titel Zusätzliche Linkbeschreibung, sollte nicht mit dem Linktext identisch sei…" at bounding box center [166, 197] width 100 height 13
type input "Facebook"
click at [181, 14] on icon "save" at bounding box center [184, 14] width 13 height 13
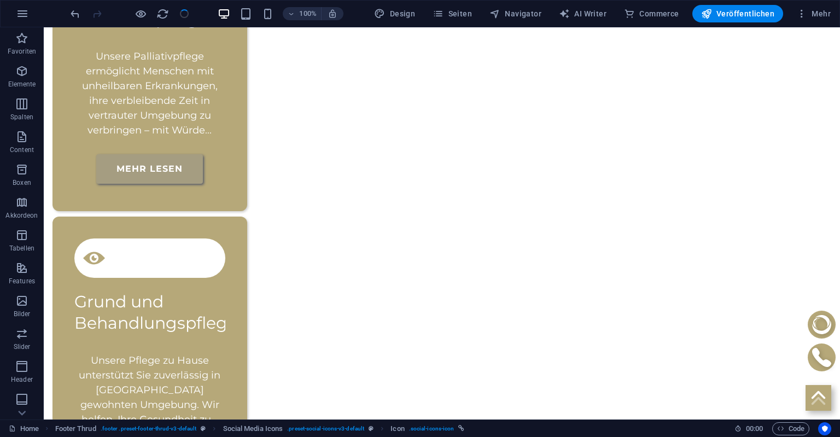
scroll to position [2163, 0]
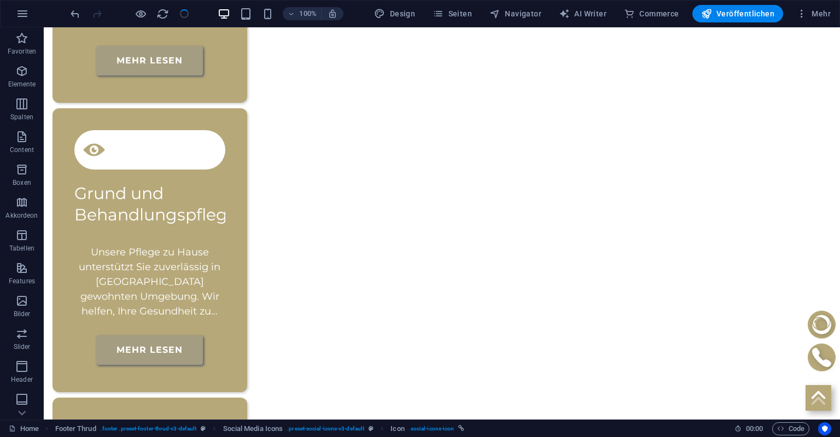
checkbox input "false"
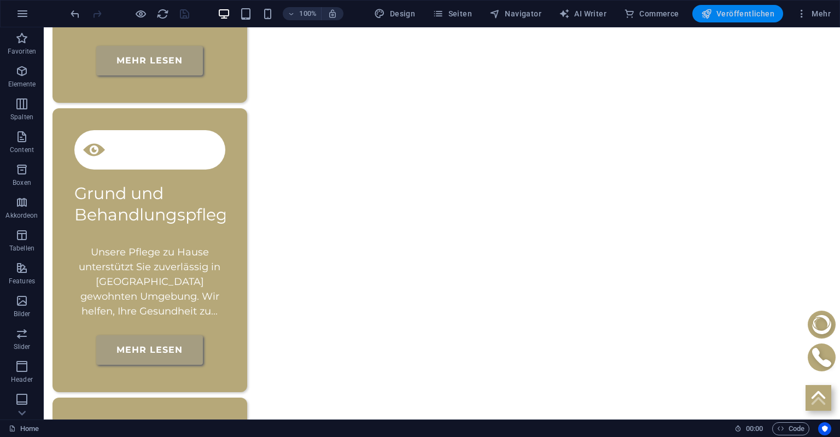
click at [736, 11] on span "Veröffentlichen" at bounding box center [737, 13] width 73 height 11
